Goal: Check status: Check status

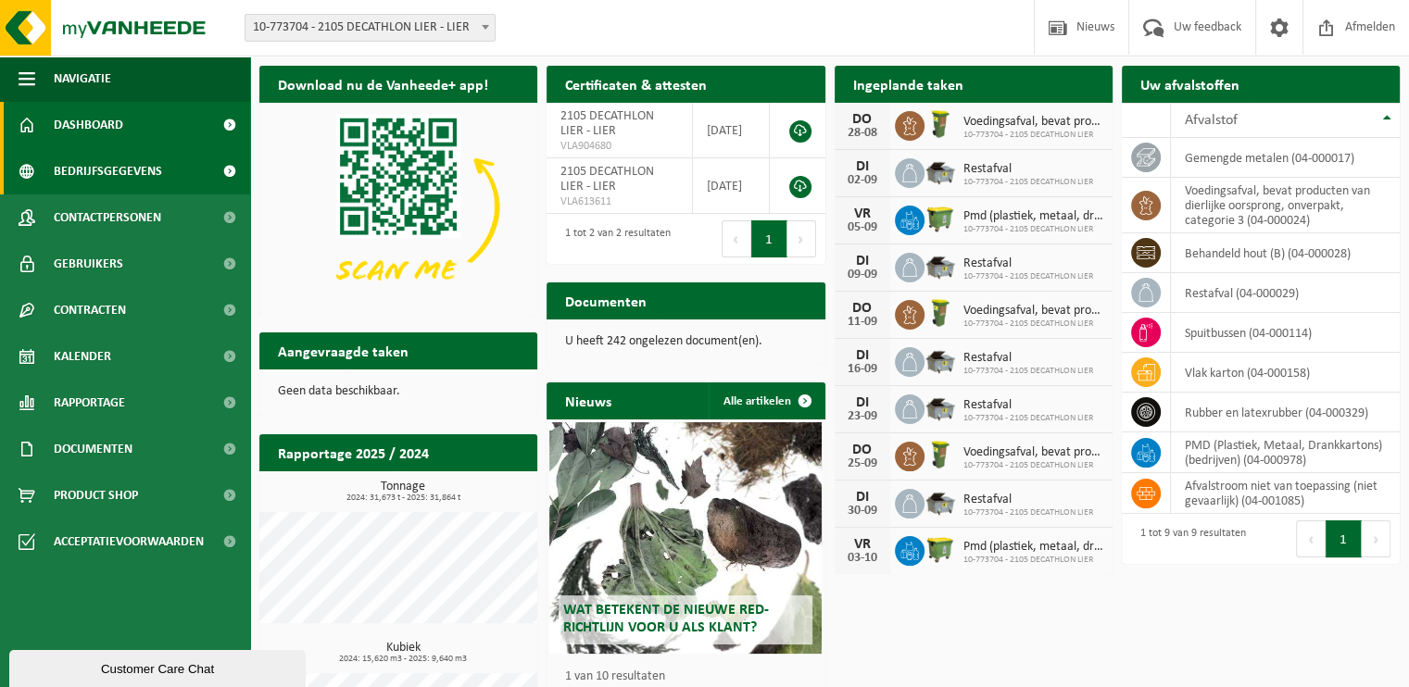
click at [122, 169] on span "Bedrijfsgegevens" at bounding box center [108, 171] width 108 height 46
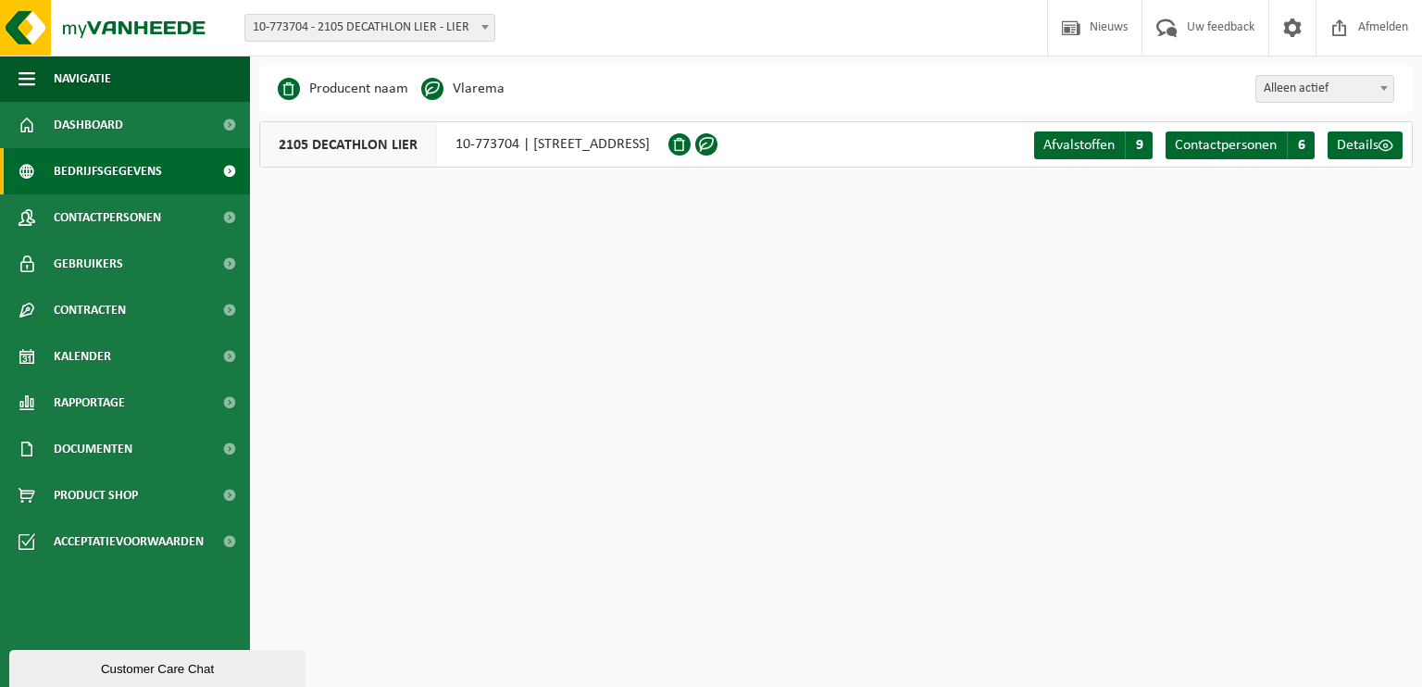
click at [578, 144] on div "2105 DECATHLON LIER 10-773704 | ANTWERPSESTEENWEG 479, 2500 LIER" at bounding box center [463, 144] width 409 height 46
click at [133, 349] on link "Kalender" at bounding box center [125, 356] width 250 height 46
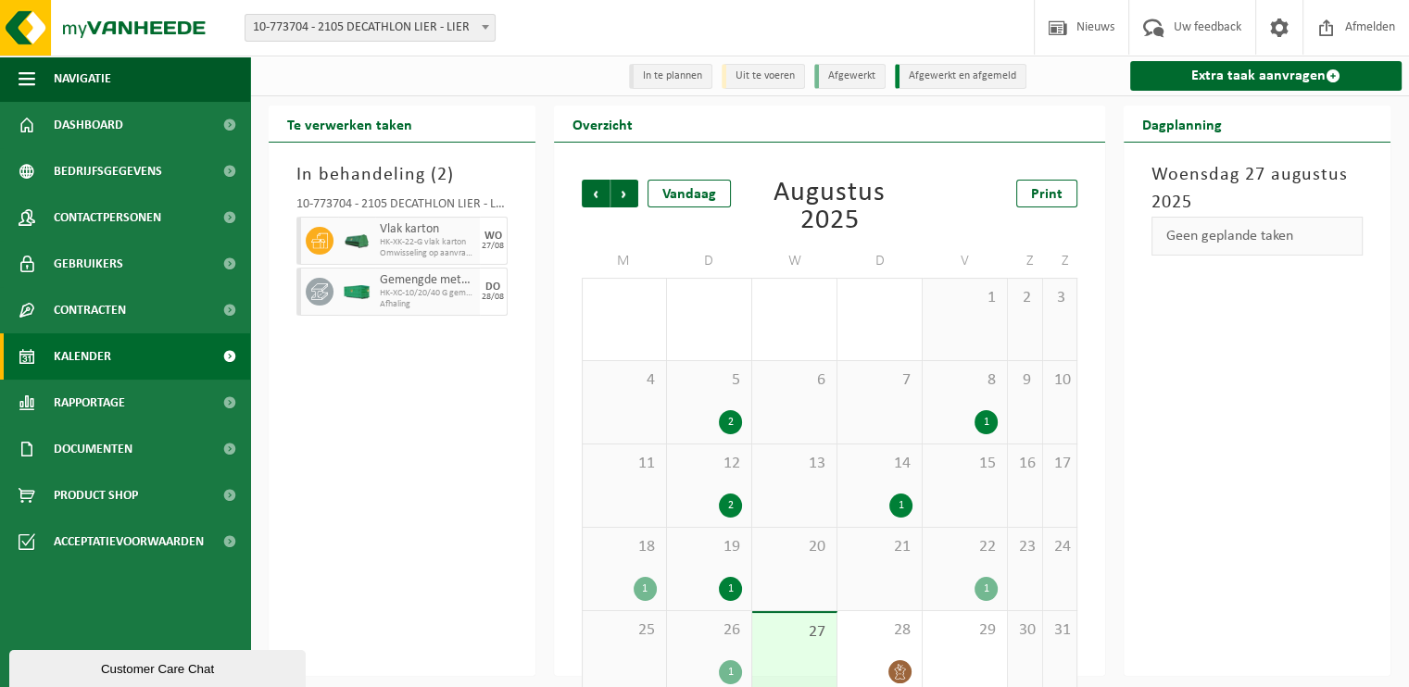
scroll to position [27, 0]
